Goal: Transaction & Acquisition: Book appointment/travel/reservation

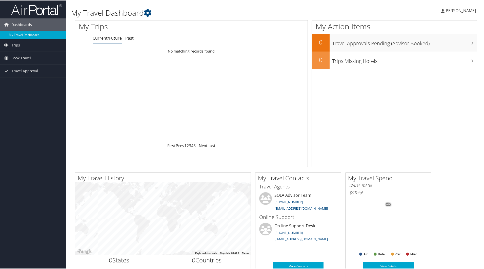
click at [457, 10] on span "[PERSON_NAME]" at bounding box center [459, 10] width 31 height 6
click at [20, 58] on span "Book Travel" at bounding box center [20, 57] width 19 height 13
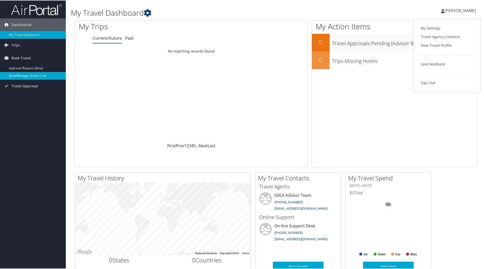
click at [24, 78] on link "Book/Manage Online Trips" at bounding box center [33, 76] width 66 height 8
click at [25, 77] on link "Book/Manage Online Trips" at bounding box center [33, 76] width 66 height 8
